Goal: Task Accomplishment & Management: Use online tool/utility

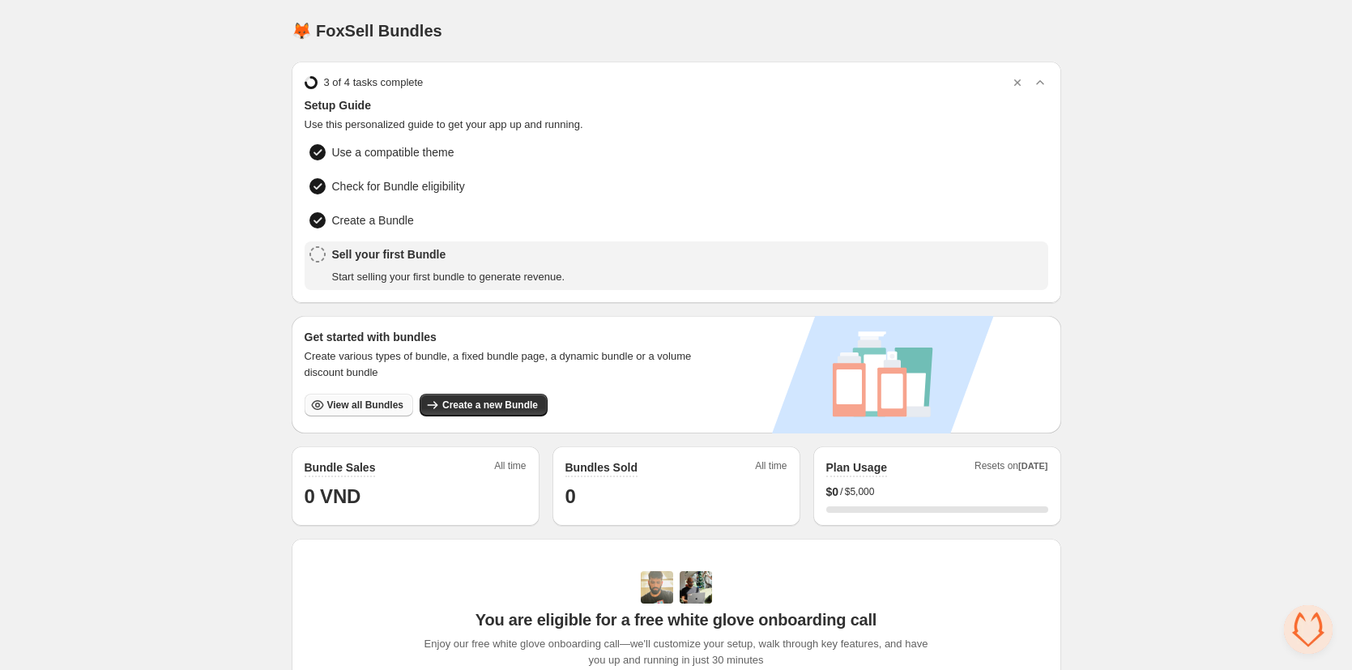
click at [382, 404] on span "View all Bundles" at bounding box center [365, 405] width 76 height 13
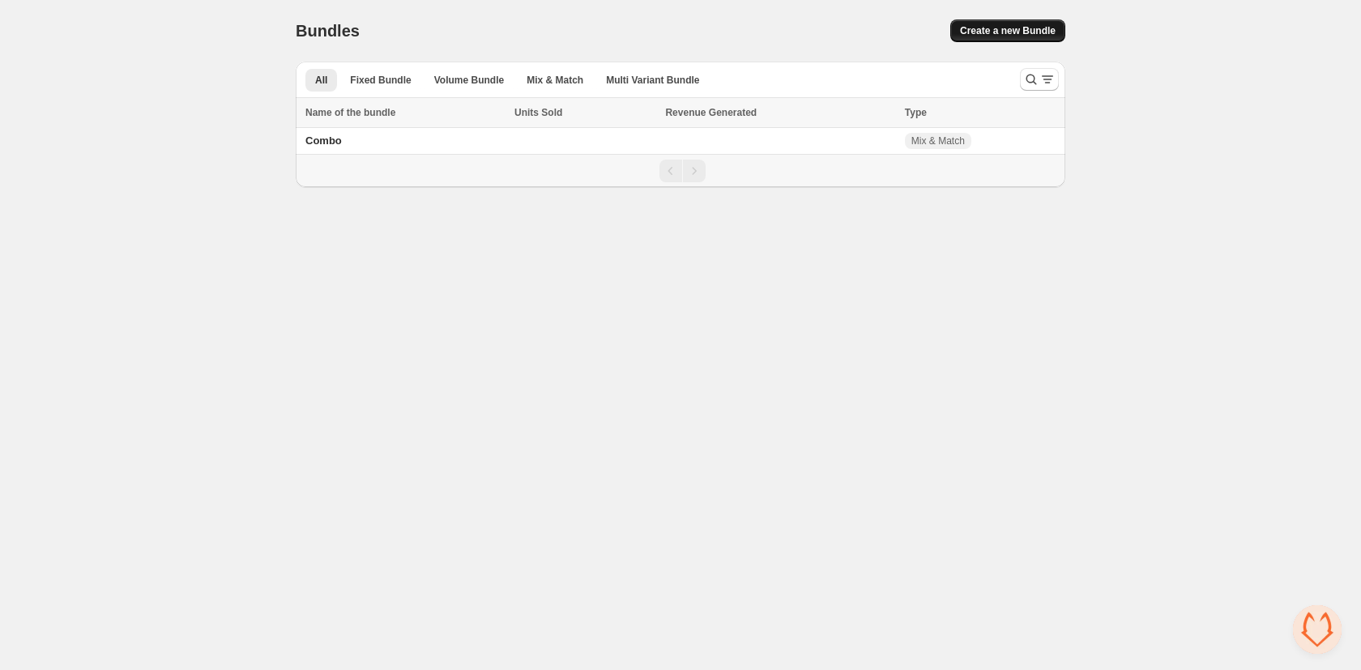
click at [1030, 27] on span "Create a new Bundle" at bounding box center [1008, 30] width 96 height 13
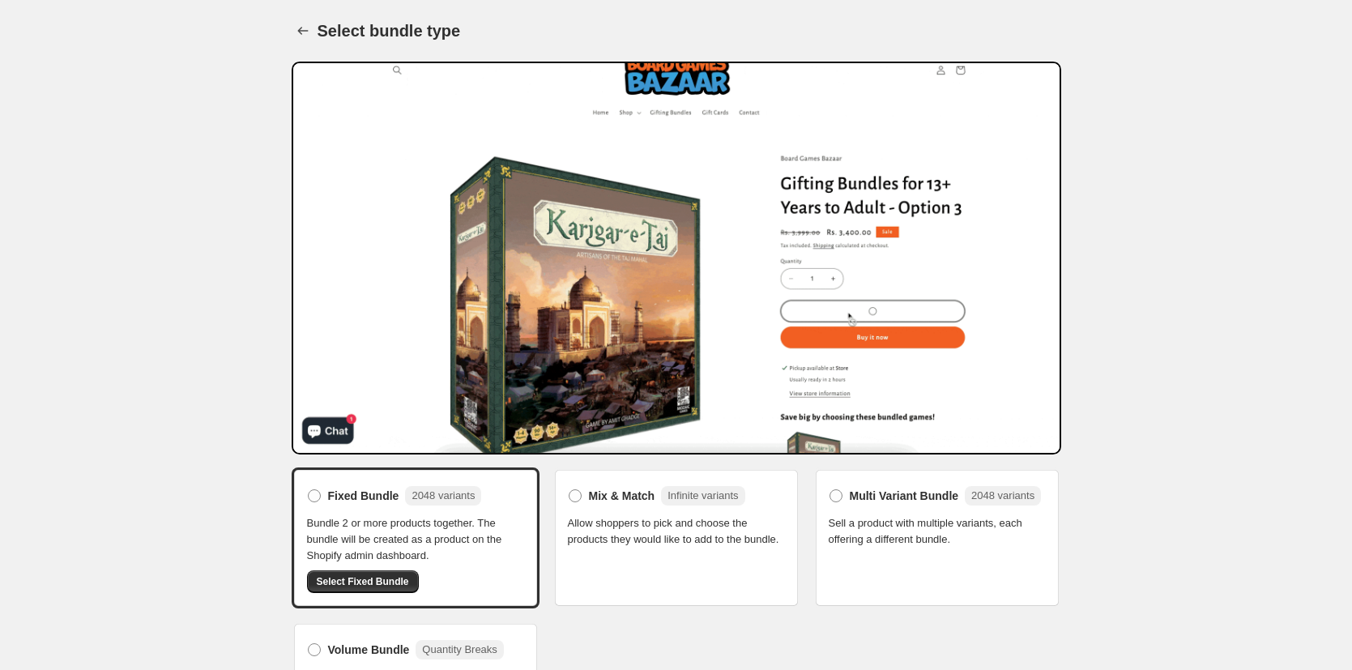
click at [623, 518] on span "Allow shoppers to pick and choose the products they would like to add to the bu…" at bounding box center [676, 531] width 217 height 32
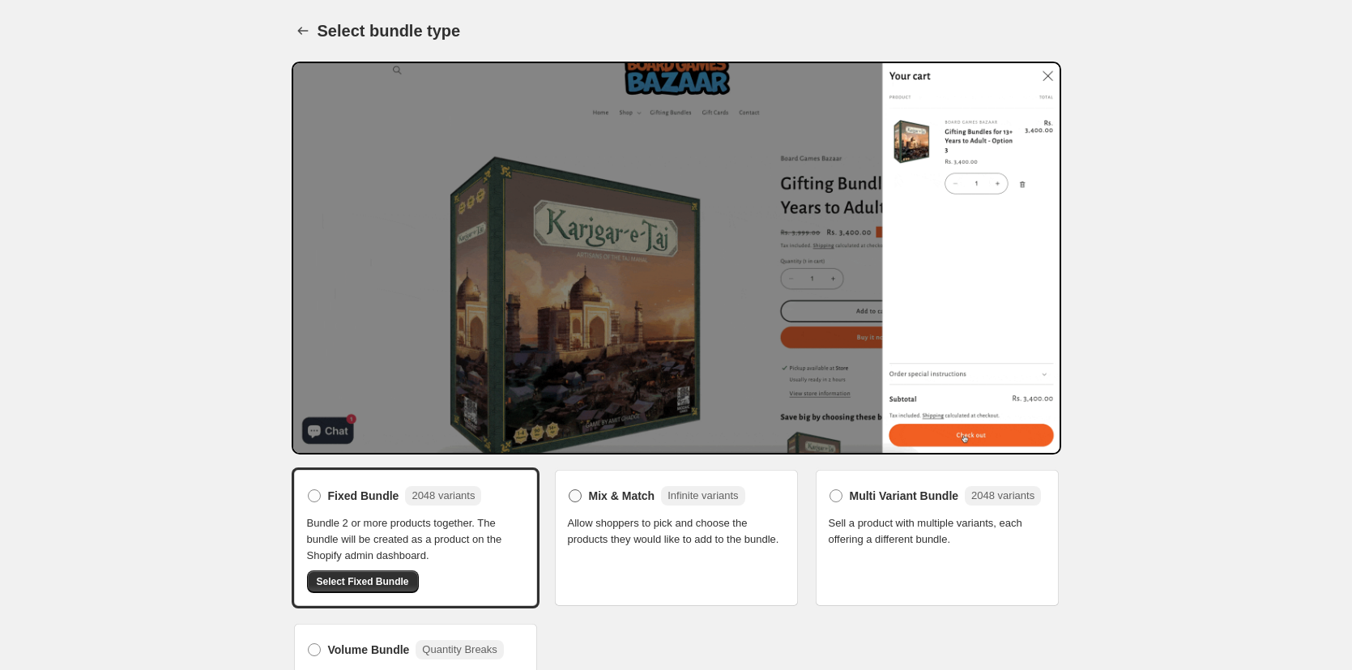
click at [608, 501] on span "Mix & Match" at bounding box center [622, 496] width 66 height 16
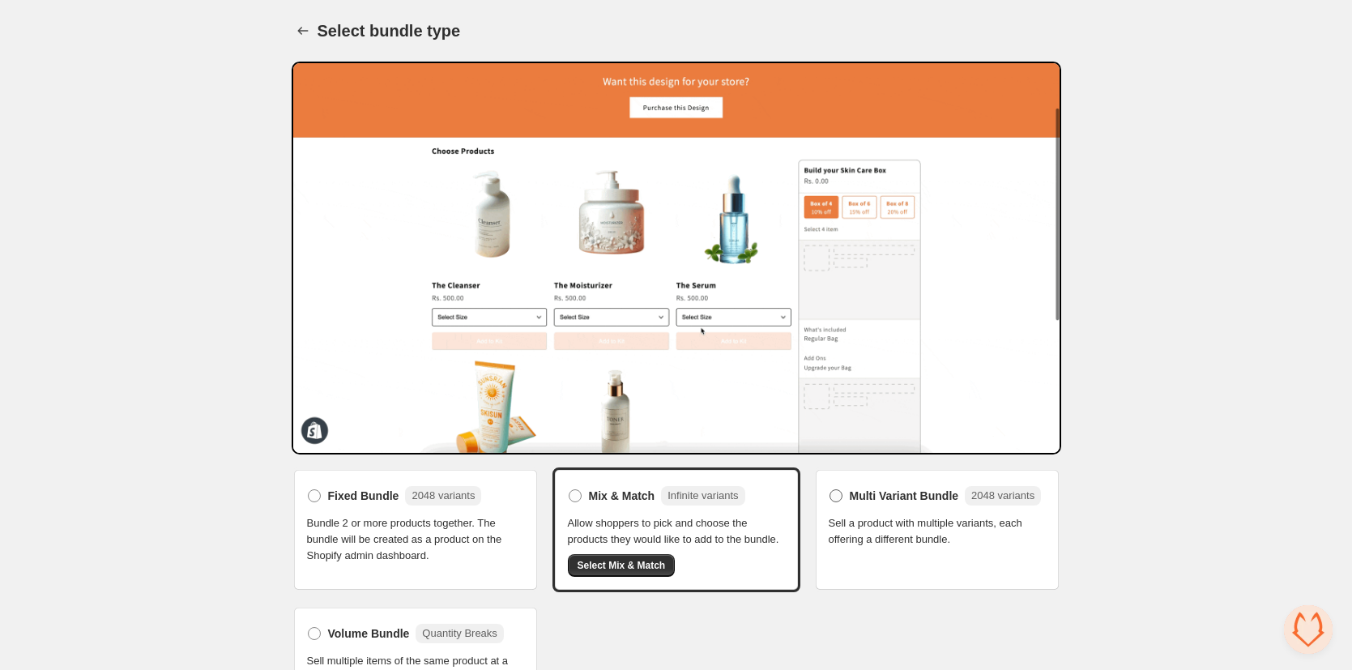
click at [971, 501] on span "2048 variants" at bounding box center [1002, 495] width 63 height 12
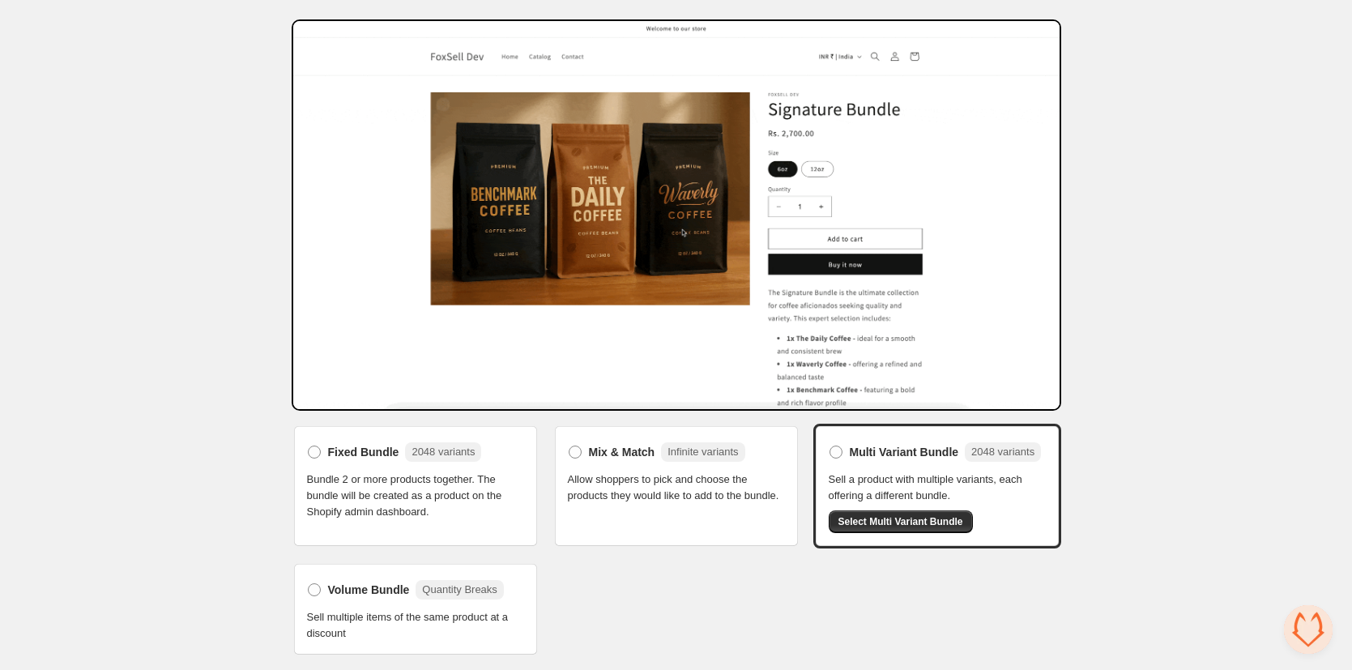
scroll to position [56, 0]
click at [407, 442] on div "Fixed Bundle 2048 variants" at bounding box center [405, 451] width 154 height 19
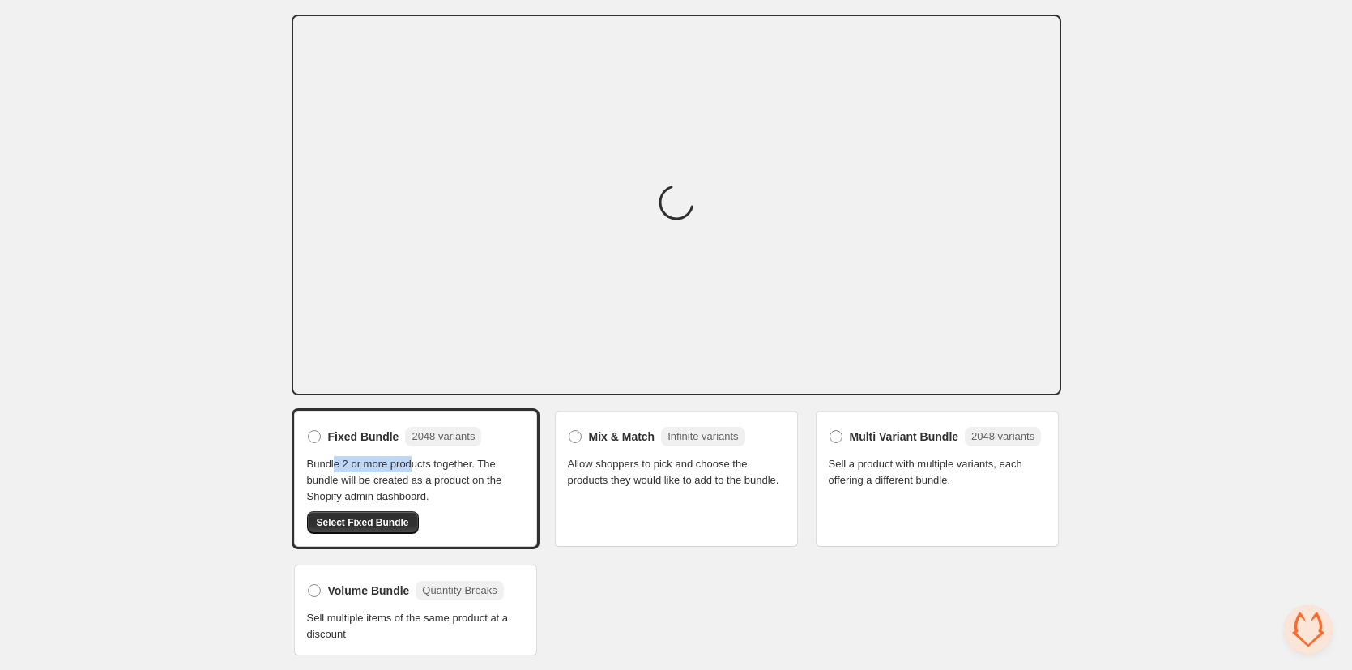
drag, startPoint x: 339, startPoint y: 461, endPoint x: 424, endPoint y: 463, distance: 85.1
click at [423, 463] on span "Bundle 2 or more products together. The bundle will be created as a product on …" at bounding box center [415, 480] width 217 height 49
click at [424, 463] on span "Bundle 2 or more products together. The bundle will be created as a product on …" at bounding box center [415, 480] width 217 height 49
click at [443, 461] on span "Bundle 2 or more products together. The bundle will be created as a product on …" at bounding box center [415, 480] width 217 height 49
click at [360, 588] on span "Volume Bundle" at bounding box center [369, 590] width 82 height 16
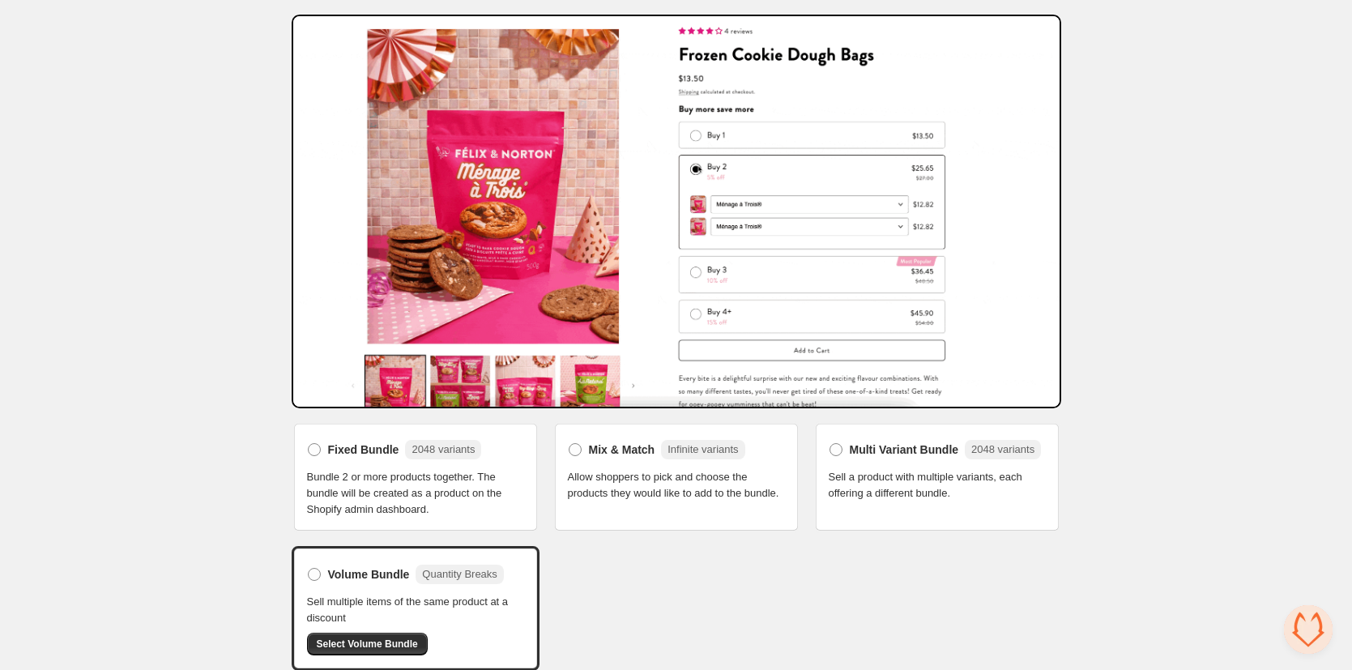
click at [648, 570] on div "Fixed Bundle 2048 variants Bundle 2 or more products together. The bundle will …" at bounding box center [677, 545] width 770 height 249
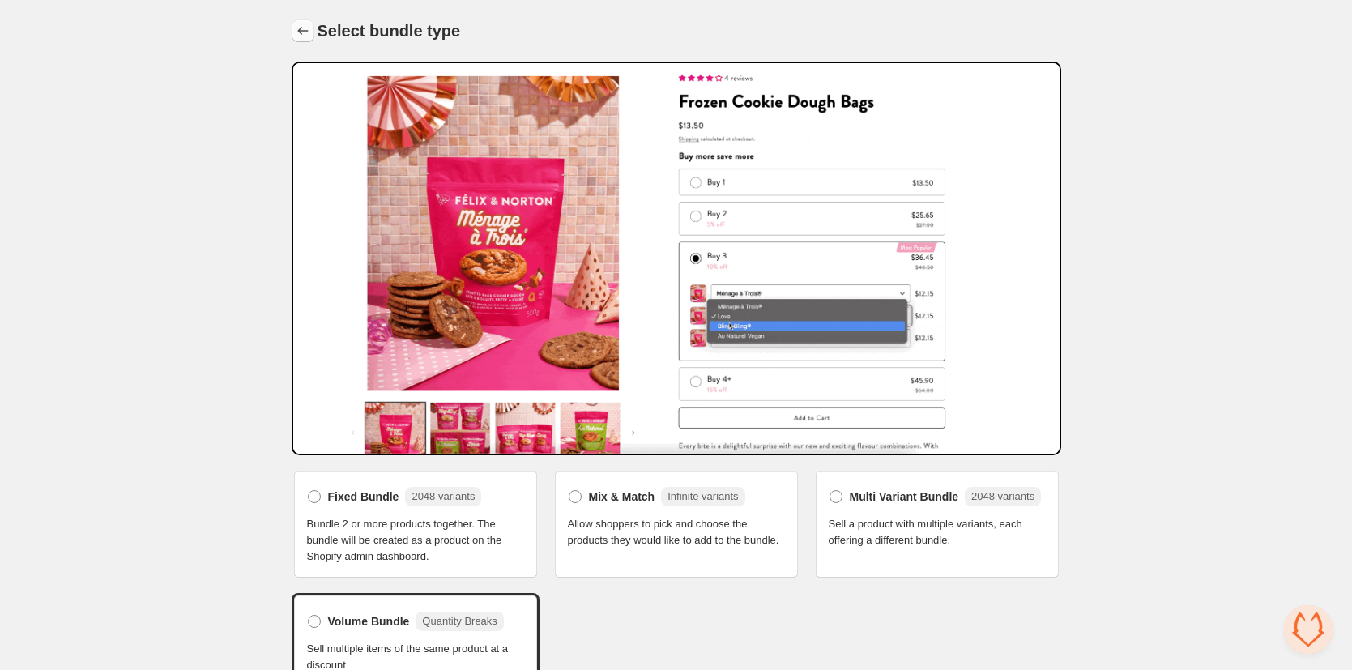
click at [301, 28] on icon "Back" at bounding box center [303, 31] width 16 height 16
